Goal: Check status: Check status

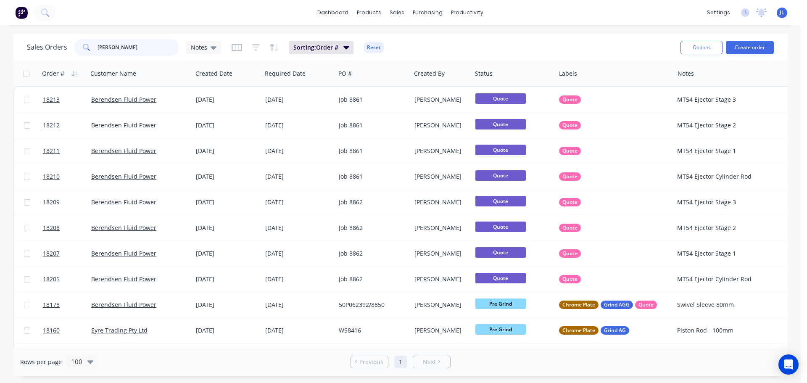
click at [134, 49] on input "[PERSON_NAME]" at bounding box center [139, 47] width 82 height 17
paste input "736450"
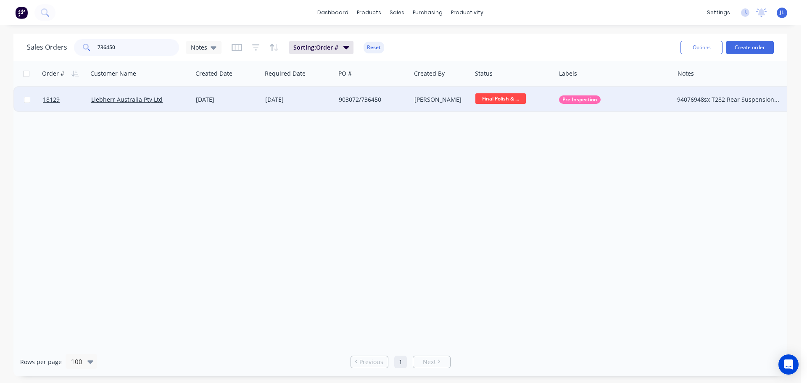
type input "736450"
click at [334, 96] on div "[DATE]" at bounding box center [299, 99] width 74 height 25
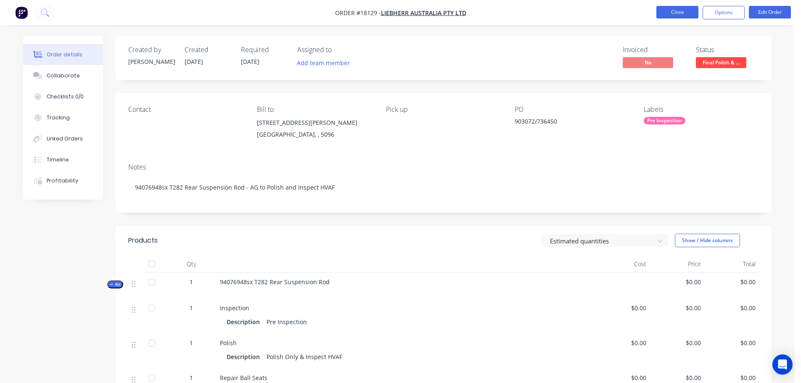
click at [658, 9] on button "Close" at bounding box center [677, 12] width 42 height 13
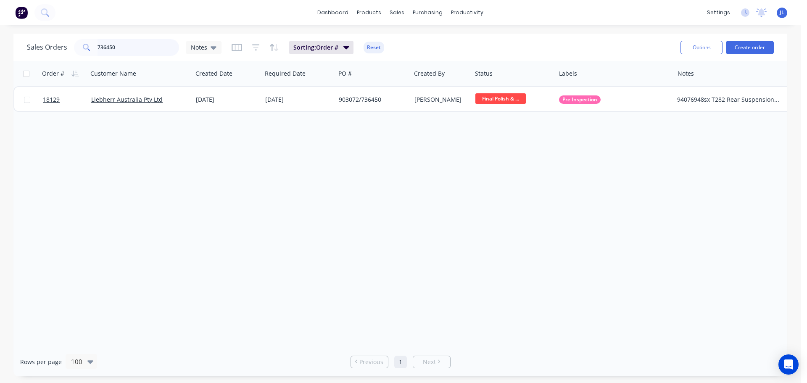
drag, startPoint x: 132, startPoint y: 50, endPoint x: 79, endPoint y: 47, distance: 53.9
click at [79, 47] on div "736450" at bounding box center [126, 47] width 105 height 17
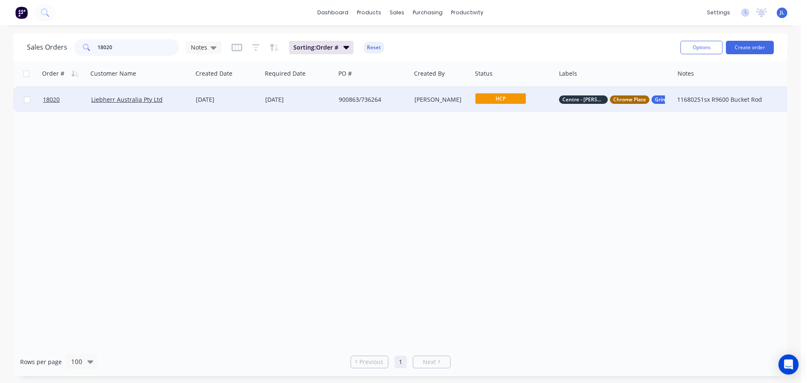
type input "18020"
click at [503, 95] on span "HCP" at bounding box center [500, 98] width 50 height 11
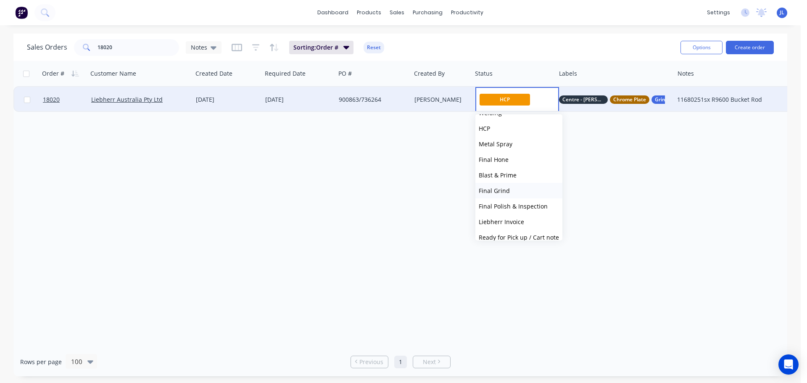
click at [508, 189] on span "Final Grind" at bounding box center [494, 191] width 31 height 8
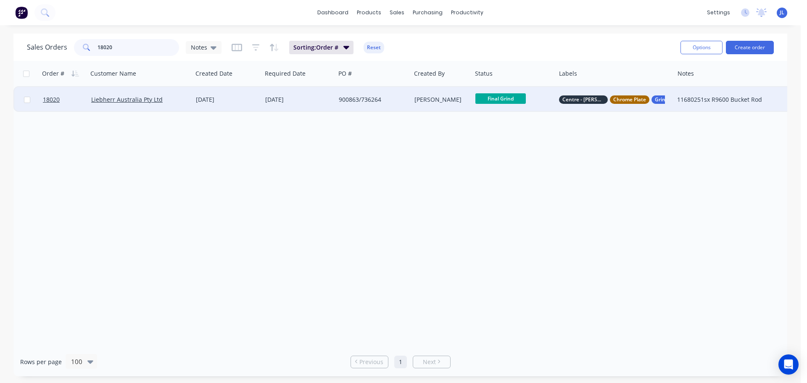
click at [132, 46] on input "18020" at bounding box center [139, 47] width 82 height 17
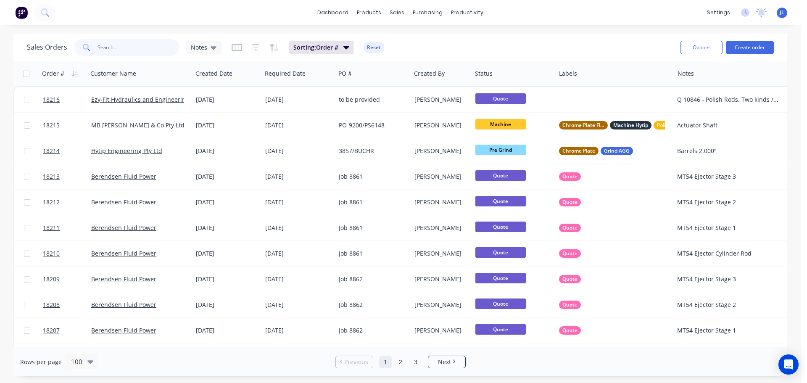
click at [120, 39] on input "text" at bounding box center [139, 47] width 82 height 17
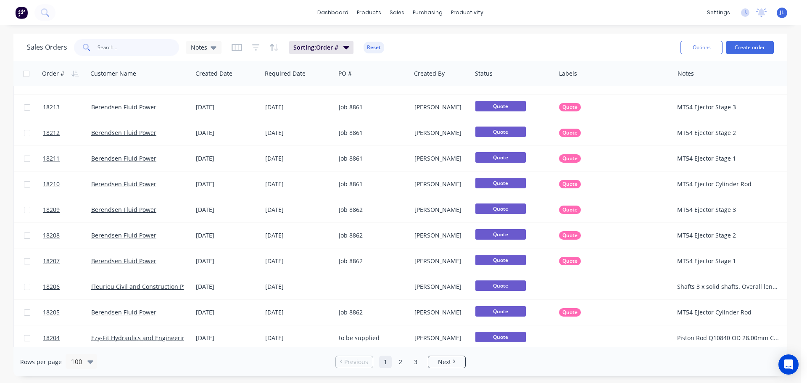
scroll to position [84, 0]
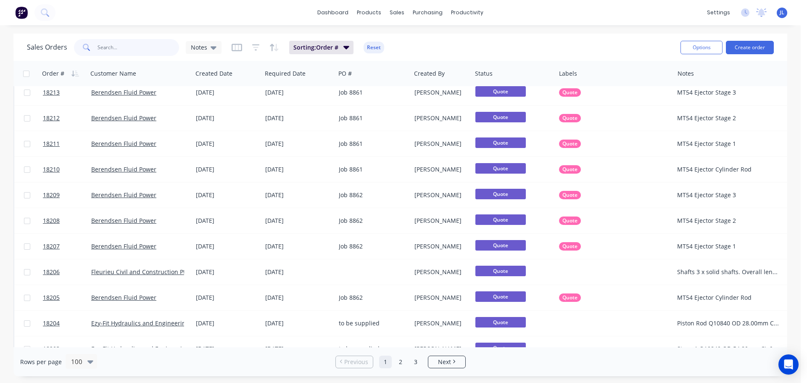
click at [128, 50] on input "text" at bounding box center [139, 47] width 82 height 17
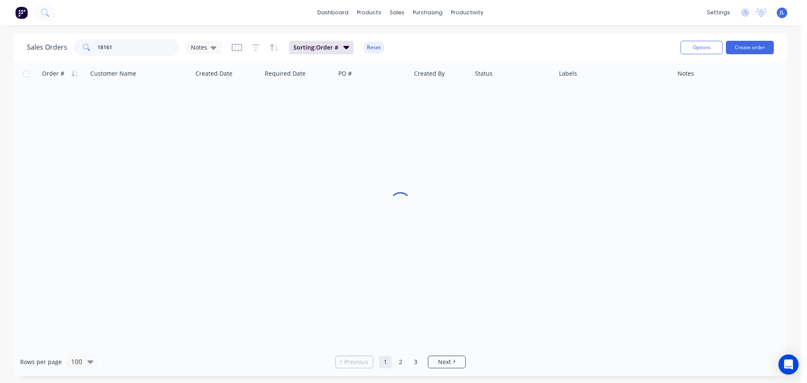
scroll to position [0, 0]
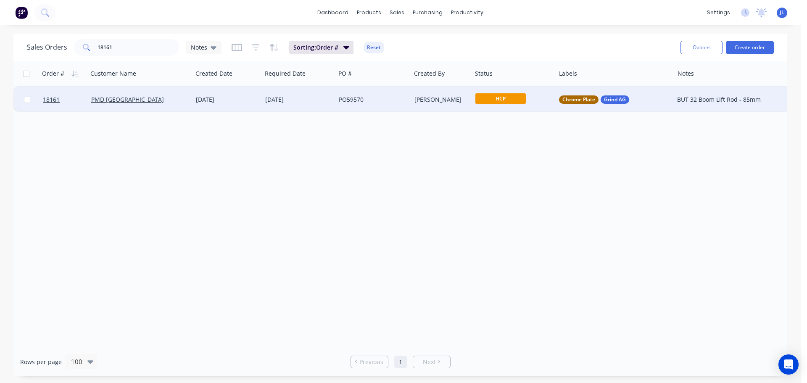
click at [515, 103] on span "HCP" at bounding box center [500, 98] width 50 height 11
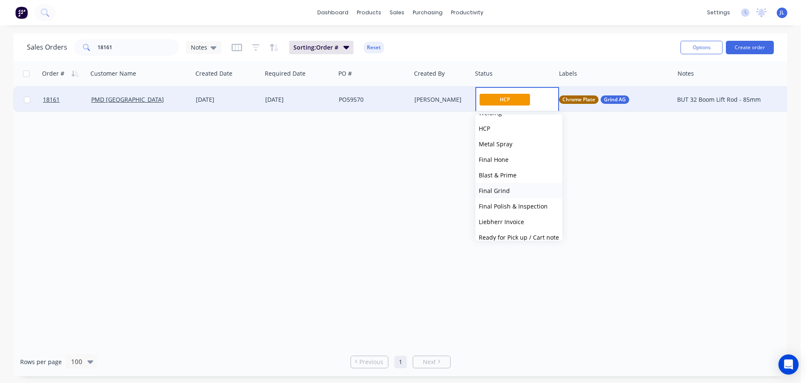
click at [507, 192] on span "Final Grind" at bounding box center [494, 191] width 31 height 8
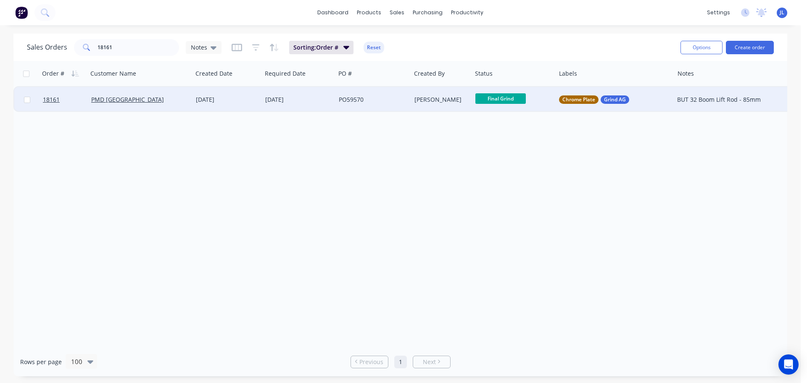
click at [337, 161] on div "Order # Customer Name Created Date Required Date PO # Created By Status Labels …" at bounding box center [400, 204] width 774 height 286
click at [149, 44] on input "18161" at bounding box center [139, 47] width 82 height 17
type input "18166"
click at [501, 96] on span "HCP" at bounding box center [500, 98] width 50 height 11
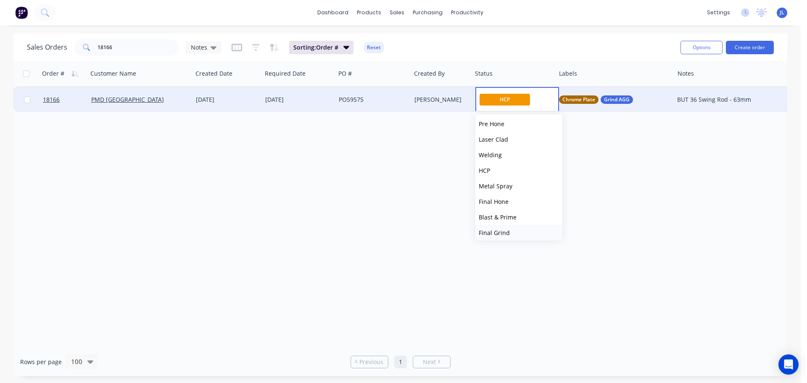
click at [504, 233] on span "Final Grind" at bounding box center [494, 233] width 31 height 8
